Goal: Communication & Community: Answer question/provide support

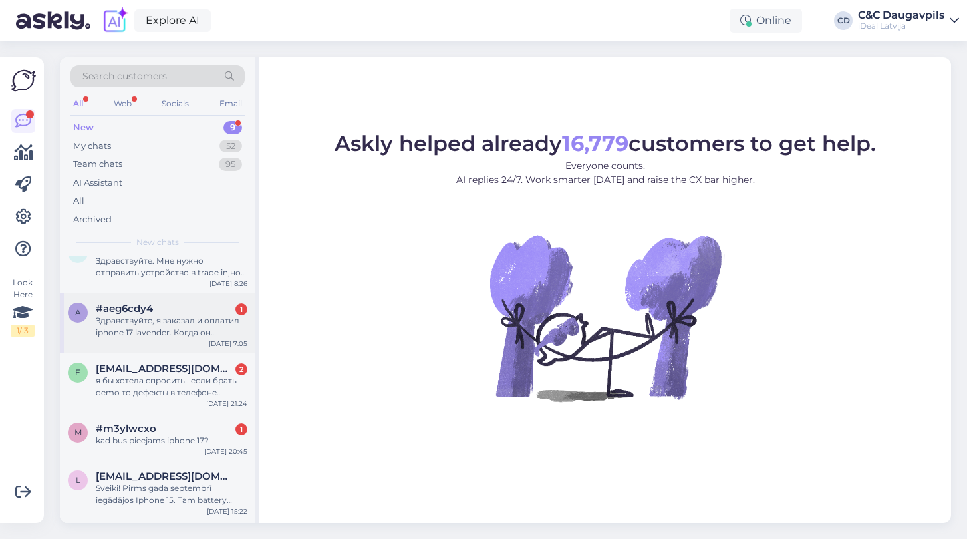
scroll to position [30, 0]
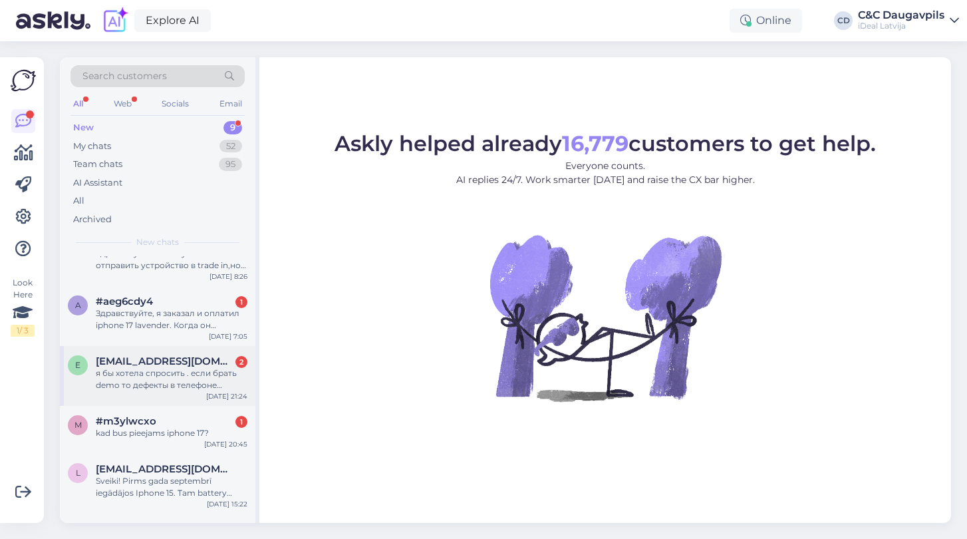
click at [180, 375] on div "я бы хотела спросить . если брать demo то дефекты в телефоне снаружи или акумму…" at bounding box center [172, 379] width 152 height 24
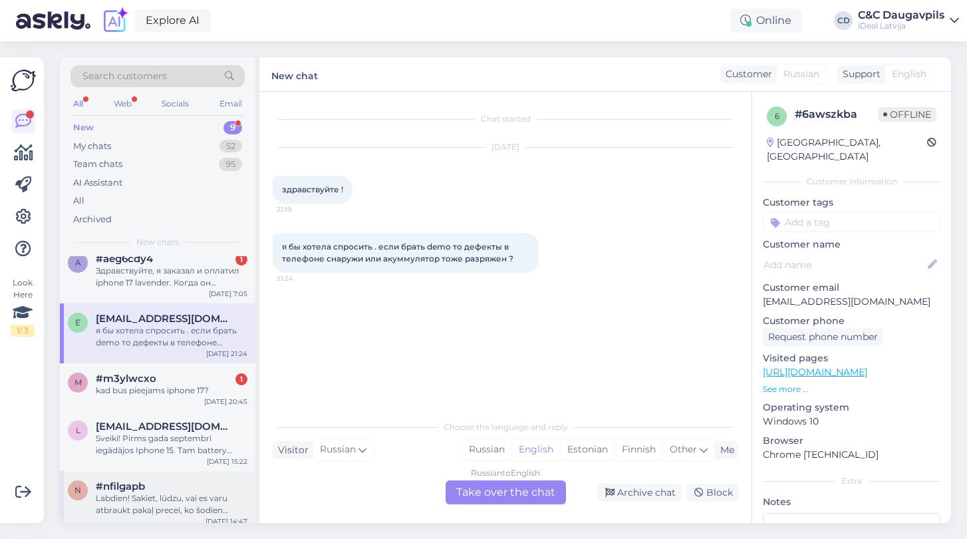
scroll to position [69, 0]
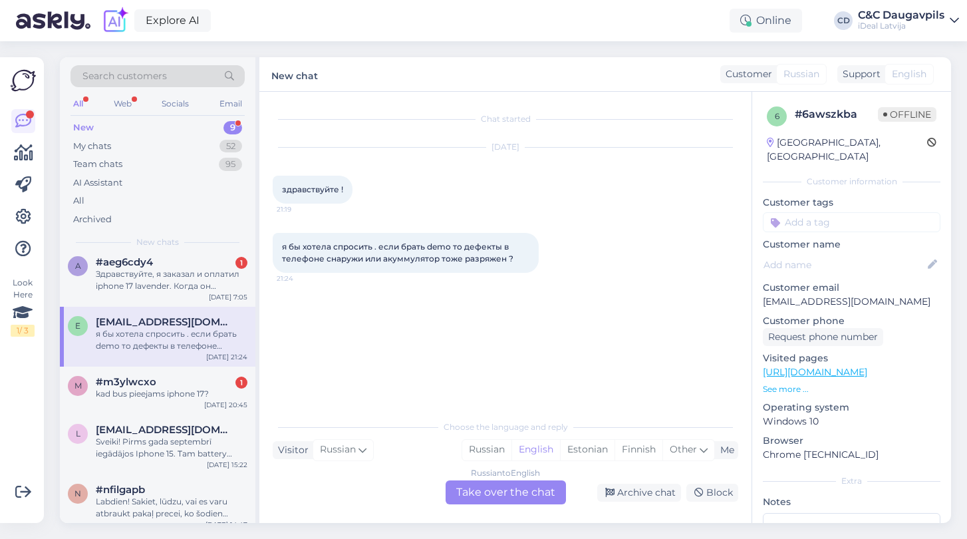
click at [489, 493] on div "Russian to English Take over the chat" at bounding box center [505, 492] width 120 height 24
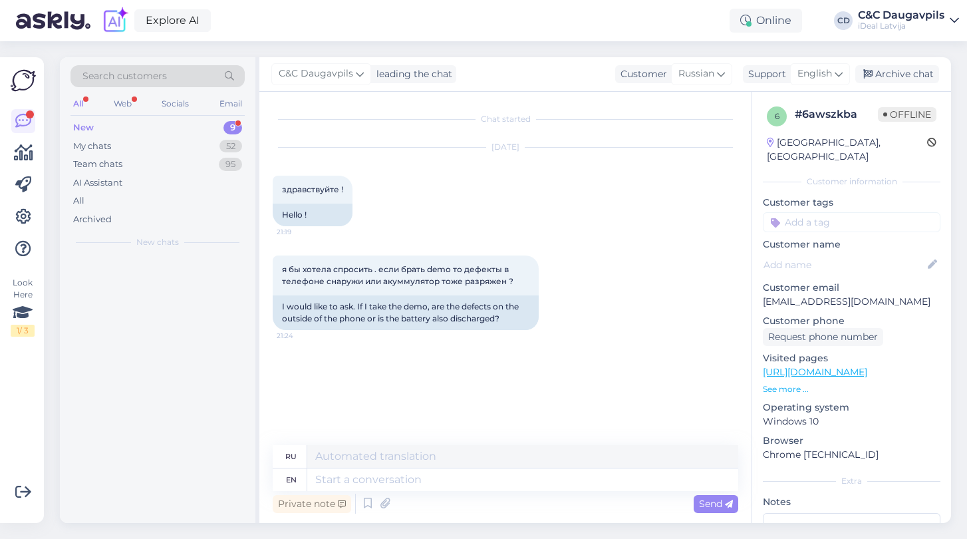
scroll to position [0, 0]
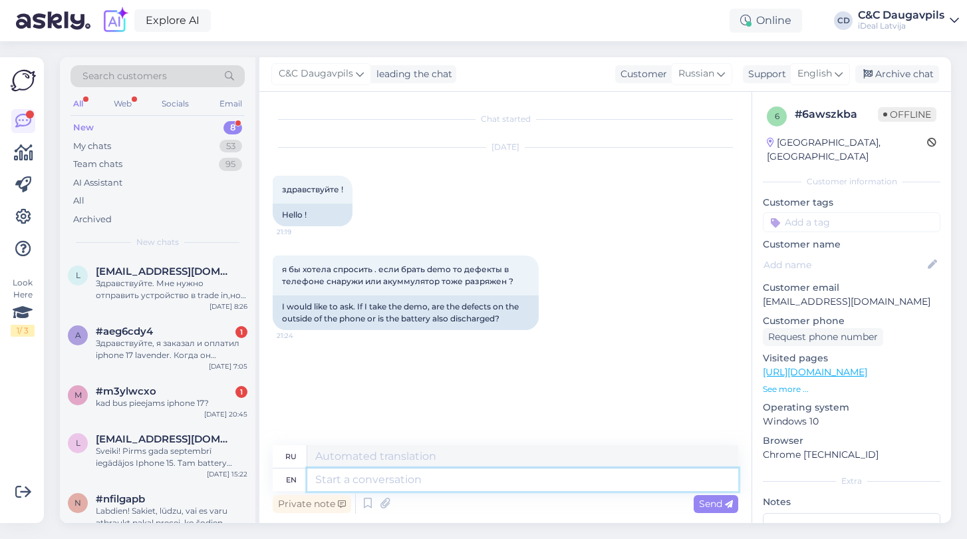
click at [468, 478] on textarea at bounding box center [522, 479] width 431 height 23
click at [816, 74] on span "English" at bounding box center [814, 73] width 35 height 15
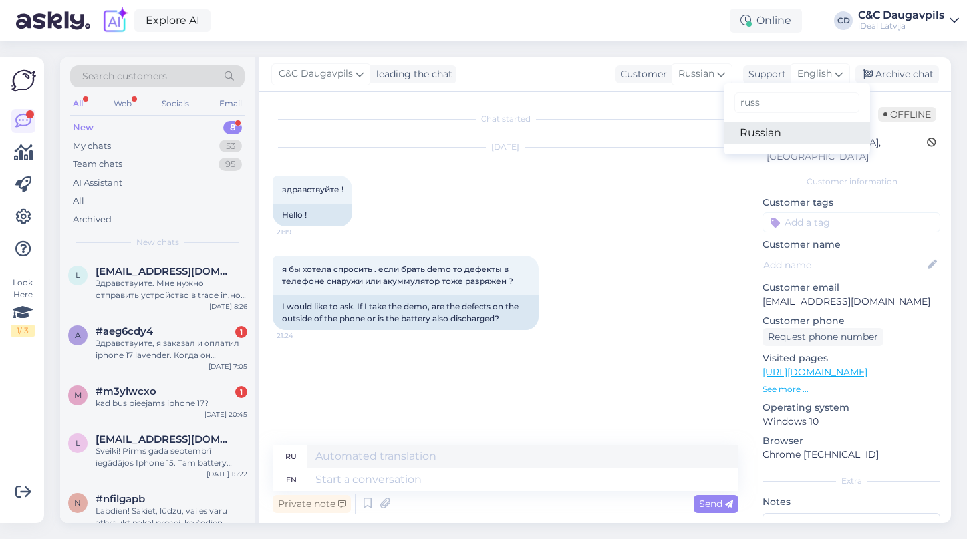
type input "russ"
click at [774, 128] on link "Russian" at bounding box center [796, 132] width 146 height 21
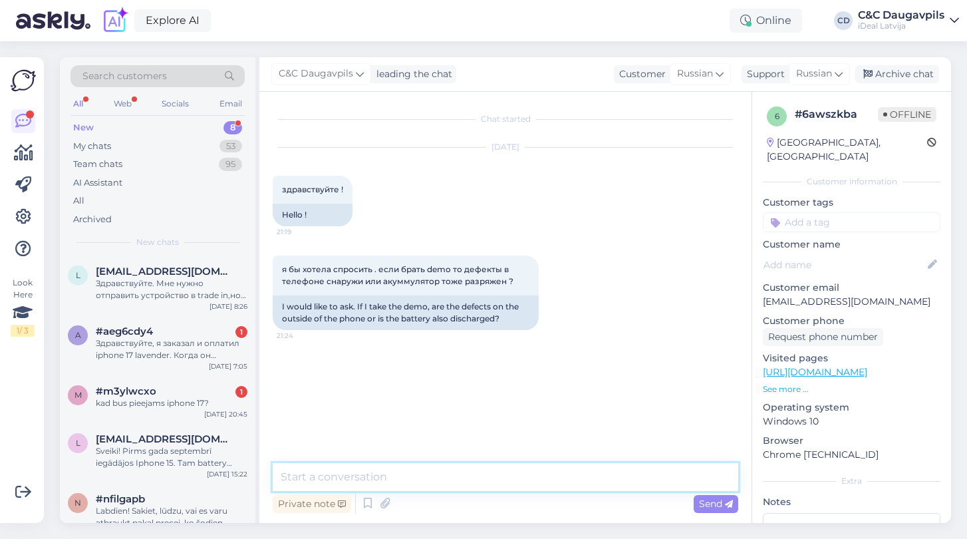
click at [371, 473] on textarea at bounding box center [505, 477] width 465 height 28
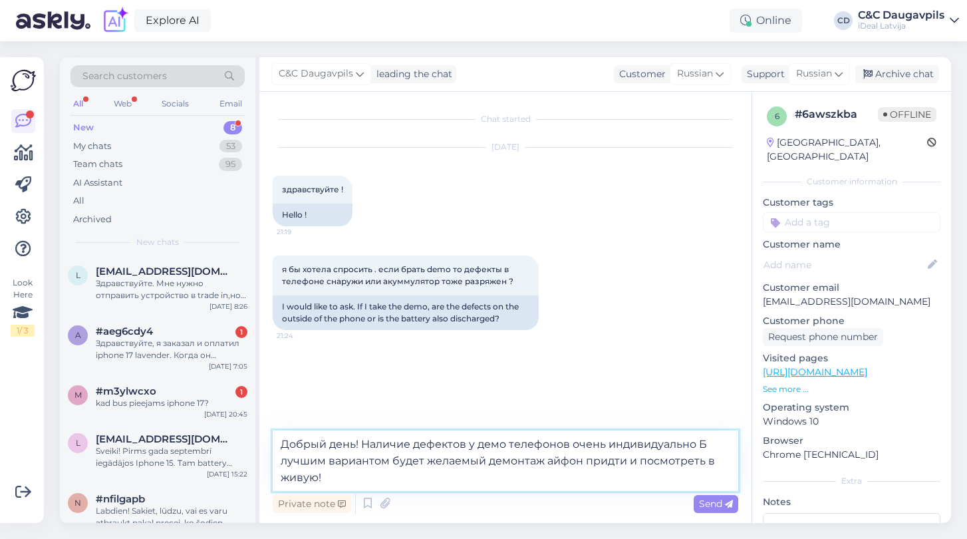
drag, startPoint x: 542, startPoint y: 461, endPoint x: 518, endPoint y: 461, distance: 23.9
click at [518, 461] on textarea "Добрый день! Наличие дефектов у демо телефонов очень индивидуально Б лучшим вар…" at bounding box center [505, 460] width 465 height 60
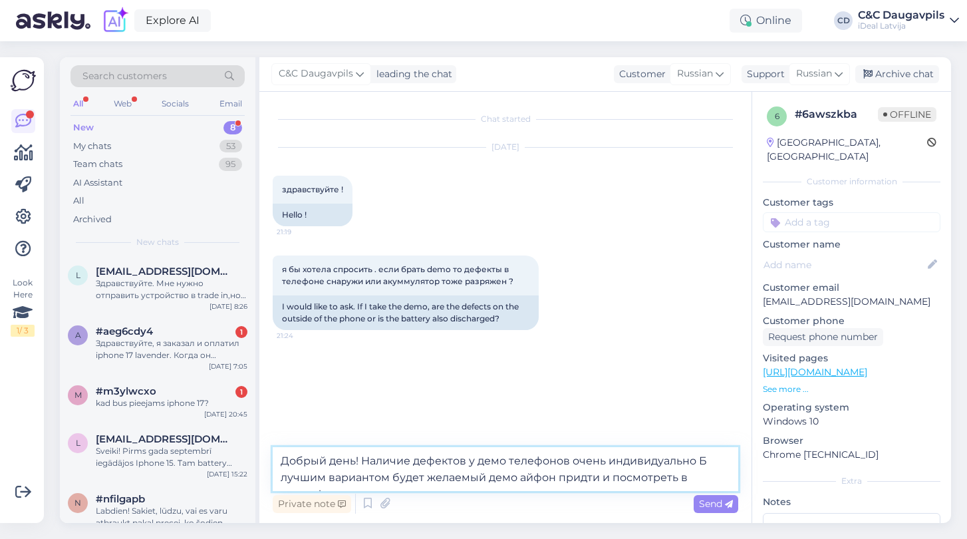
click at [730, 478] on textarea "Добрый день! Наличие дефектов у демо телефонов очень индивидуально Б лучшим вар…" at bounding box center [505, 469] width 465 height 44
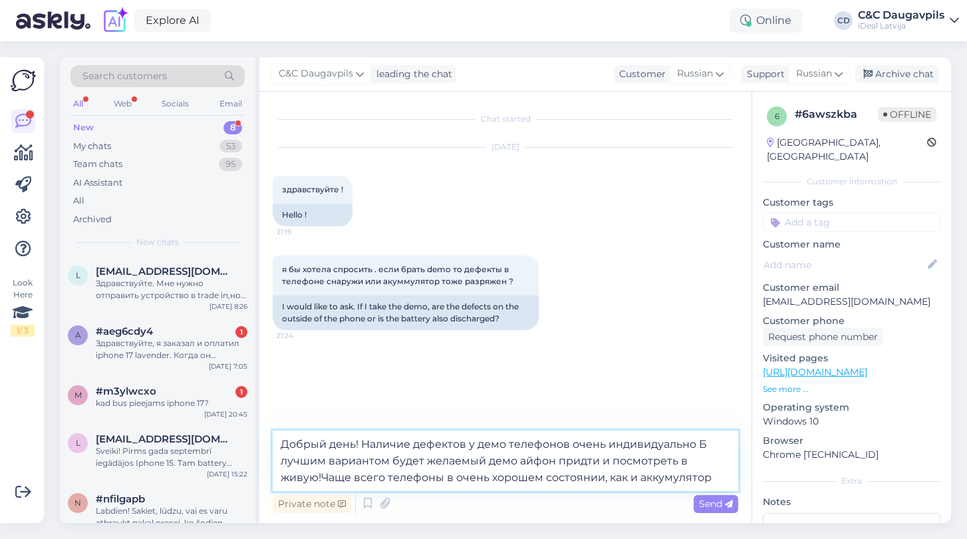
click at [705, 441] on textarea "Добрый день! Наличие дефектов у демо телефонов очень индивидуально Б лучшим вар…" at bounding box center [505, 460] width 465 height 60
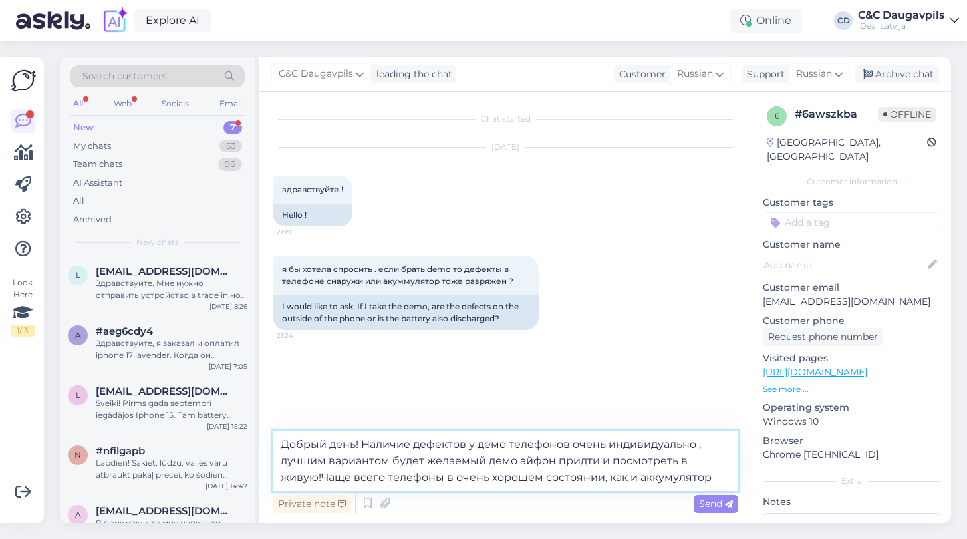
click at [681, 479] on textarea "Добрый день! Наличие дефектов у демо телефонов очень индивидуально , лучшим вар…" at bounding box center [505, 460] width 465 height 60
type textarea "Добрый день! Наличие дефектов у демо телефонов очень индивидуально , лучшим вар…"
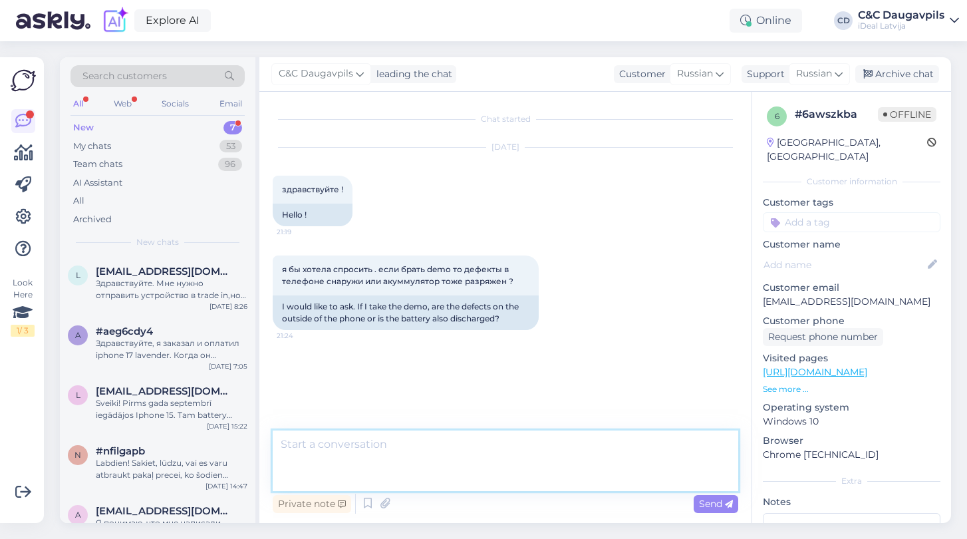
scroll to position [15, 0]
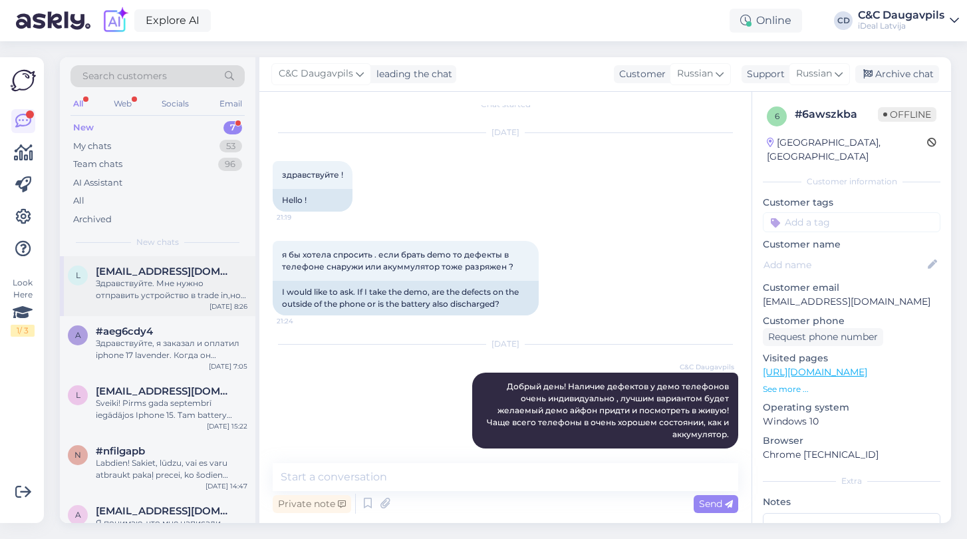
click at [182, 295] on div "Здравствуйте. Мне нужно отправить устройство в trade in,но у меня нет нет кода,…" at bounding box center [172, 289] width 152 height 24
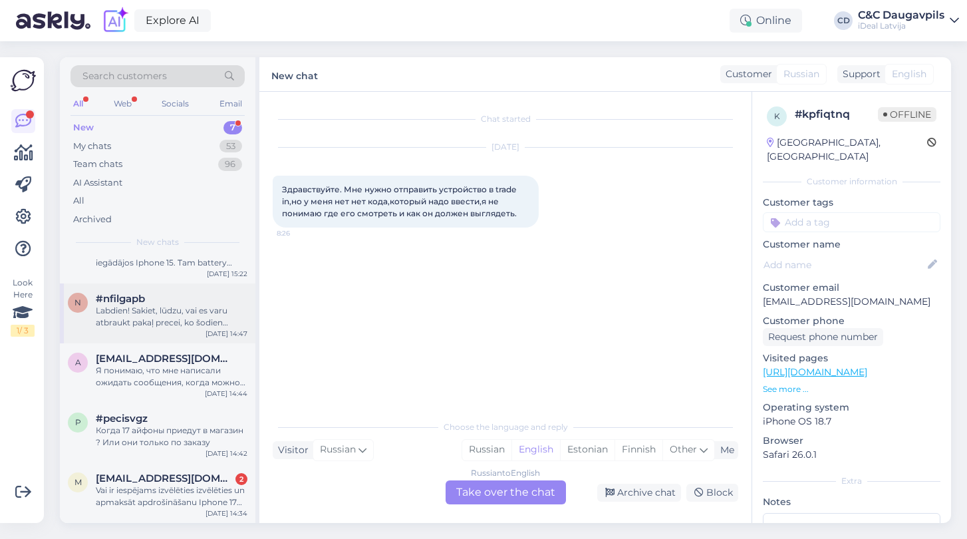
scroll to position [150, 0]
click at [176, 447] on div "Когда 17 айфоны приедут в магазин ? Или они только по заказу" at bounding box center [172, 438] width 152 height 24
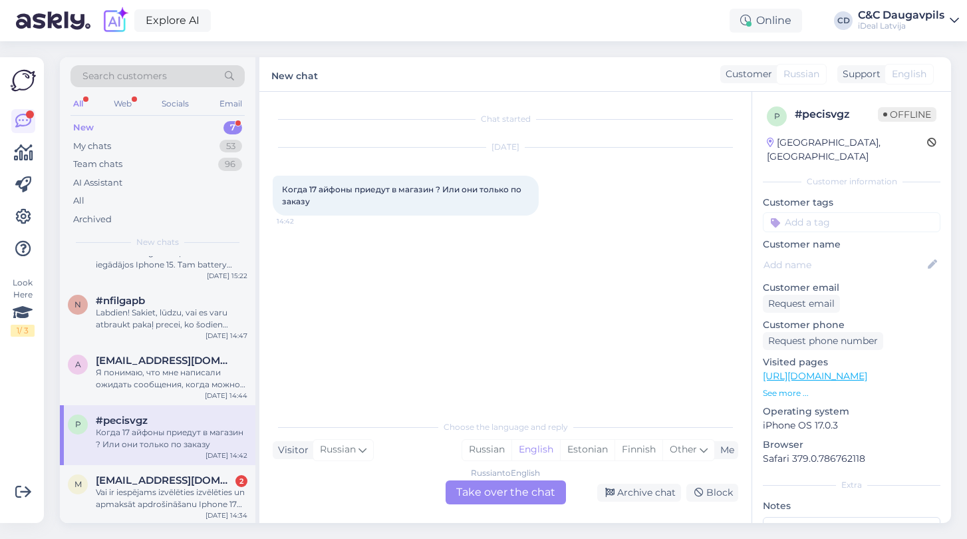
click at [469, 485] on div "Russian to English Take over the chat" at bounding box center [505, 492] width 120 height 24
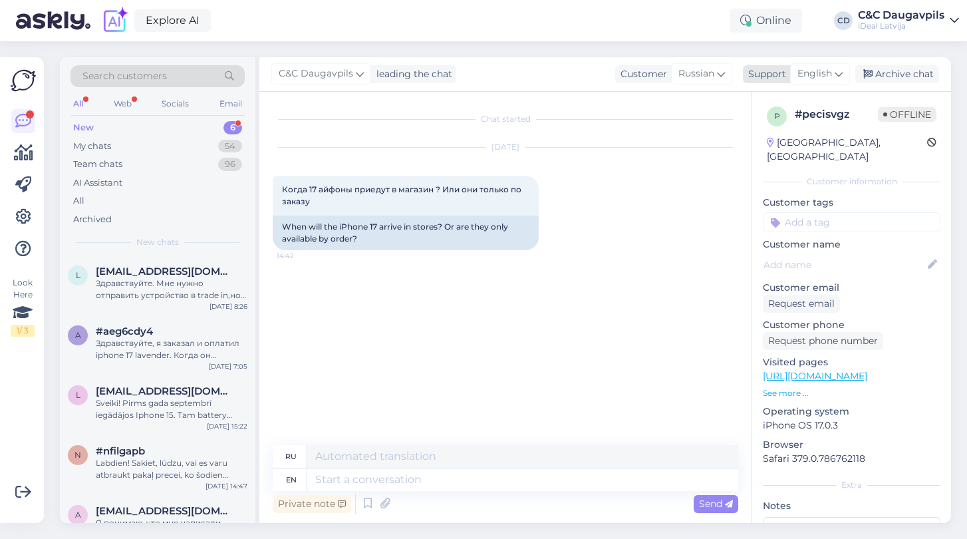
click at [814, 73] on span "English" at bounding box center [814, 73] width 35 height 15
click at [760, 130] on link "Russian" at bounding box center [796, 132] width 146 height 21
click at [357, 481] on textarea at bounding box center [505, 477] width 465 height 28
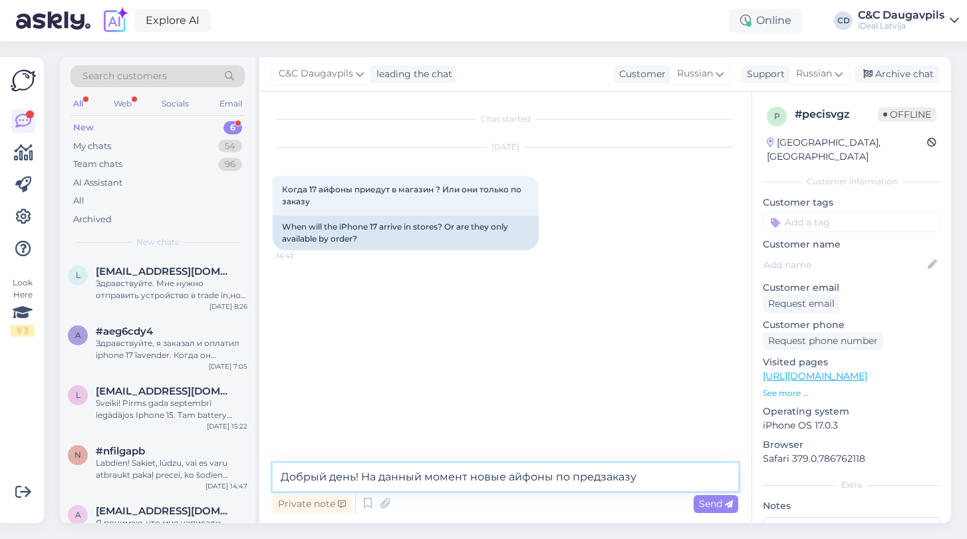
type textarea "Добрый день! На данный момент новые айфоны по предзаказу."
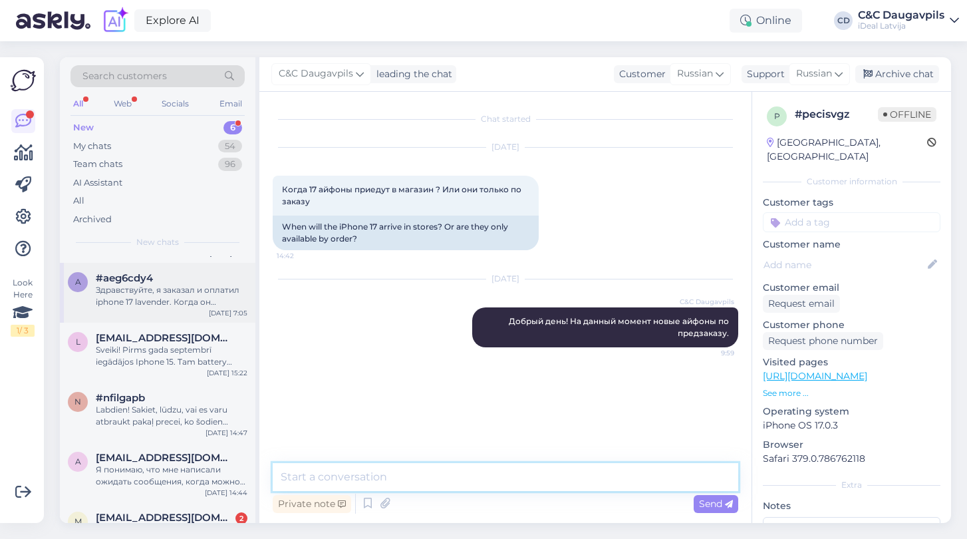
scroll to position [61, 0]
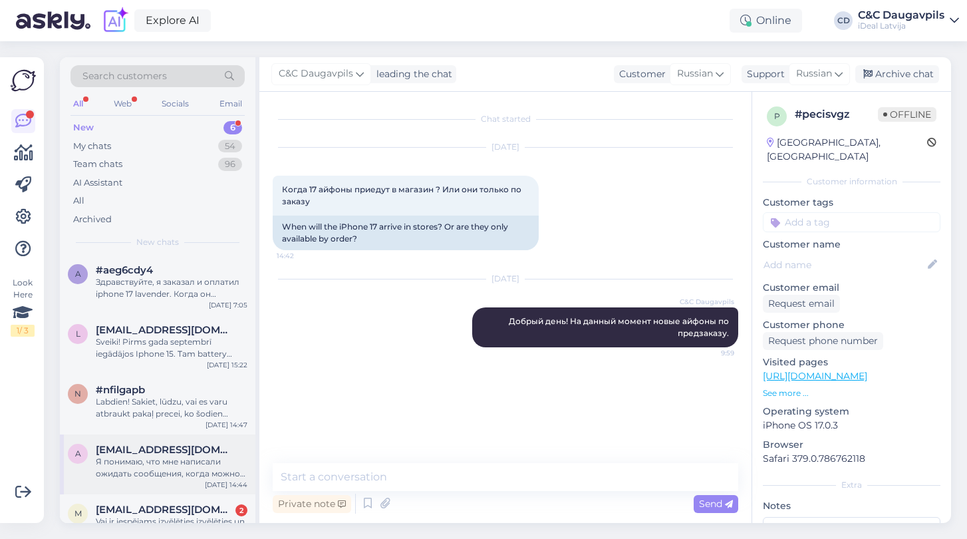
click at [143, 459] on div "Я понимаю, что мне написали ожидать сообщения, когда можно будет прийти за ним …" at bounding box center [172, 467] width 152 height 24
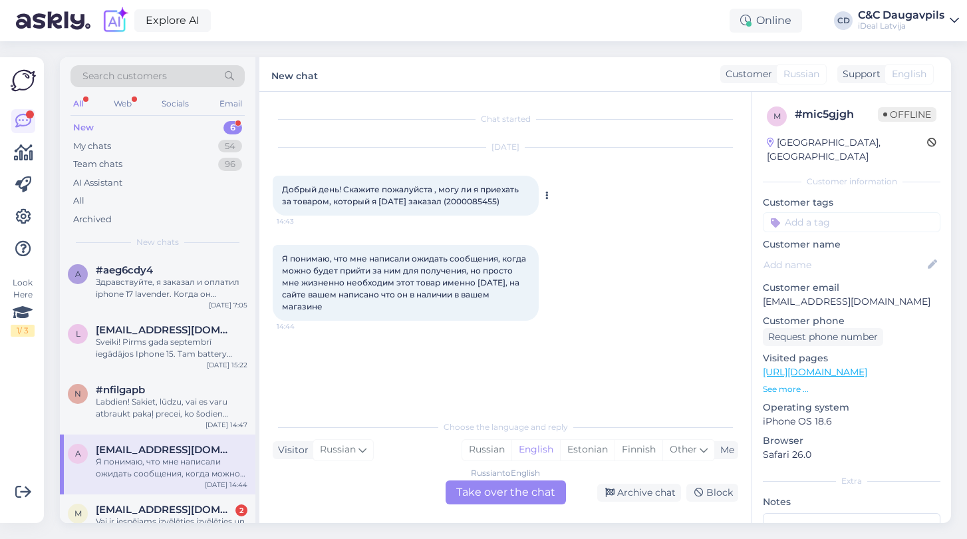
click at [461, 201] on span "Добрый день! Скажите пожалуйста , могу ли я приехать за товаром, который я [DAT…" at bounding box center [401, 195] width 239 height 22
copy span "2000085455"
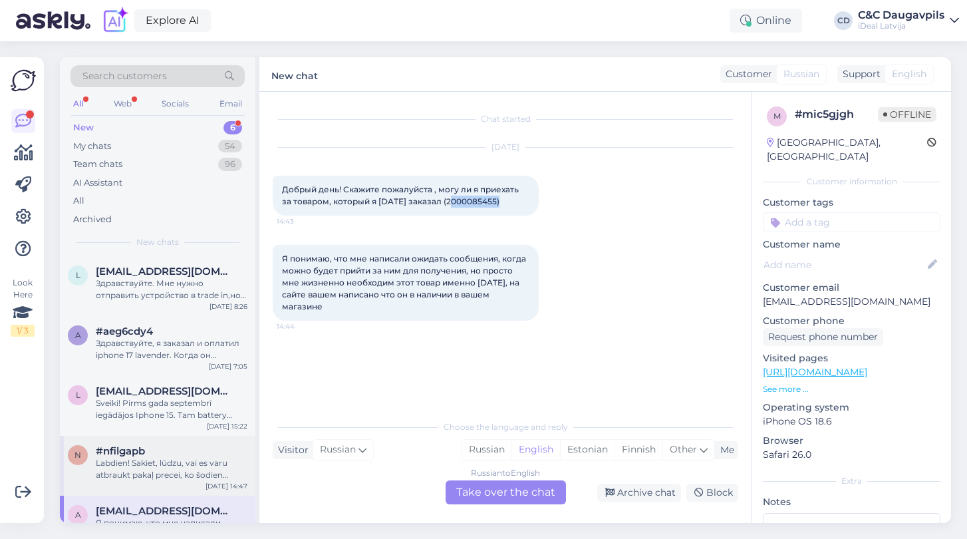
scroll to position [0, 0]
